Goal: Task Accomplishment & Management: Complete application form

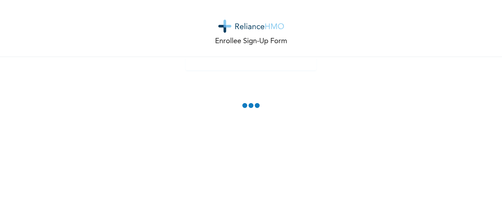
click at [259, 53] on div "Enrollee Sign-Up Form" at bounding box center [251, 28] width 502 height 57
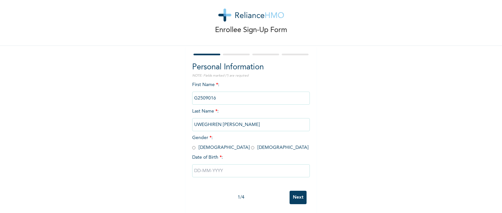
scroll to position [17, 0]
click at [192, 143] on input "radio" at bounding box center [193, 146] width 3 height 6
radio input "true"
click at [244, 166] on input "text" at bounding box center [251, 169] width 118 height 13
select select "9"
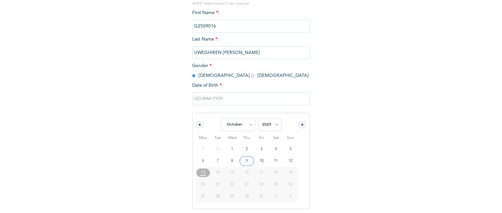
scroll to position [84, 0]
click at [228, 94] on input "text" at bounding box center [251, 97] width 118 height 13
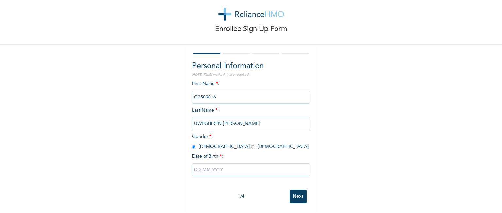
click at [226, 163] on input "text" at bounding box center [251, 169] width 118 height 13
select select "9"
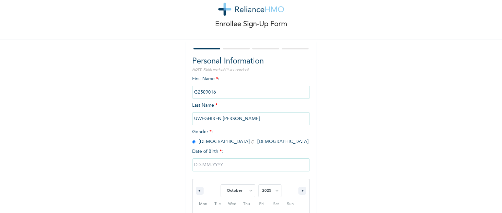
scroll to position [84, 0]
